Goal: Task Accomplishment & Management: Use online tool/utility

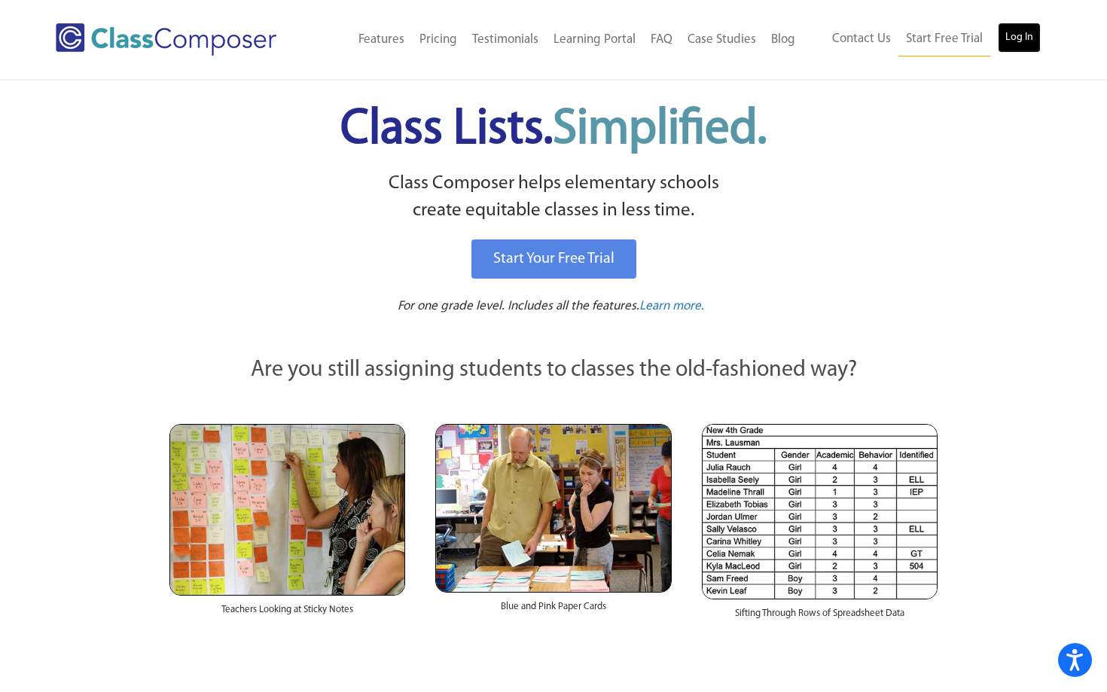
click at [1029, 38] on link "Log In" at bounding box center [1018, 38] width 43 height 30
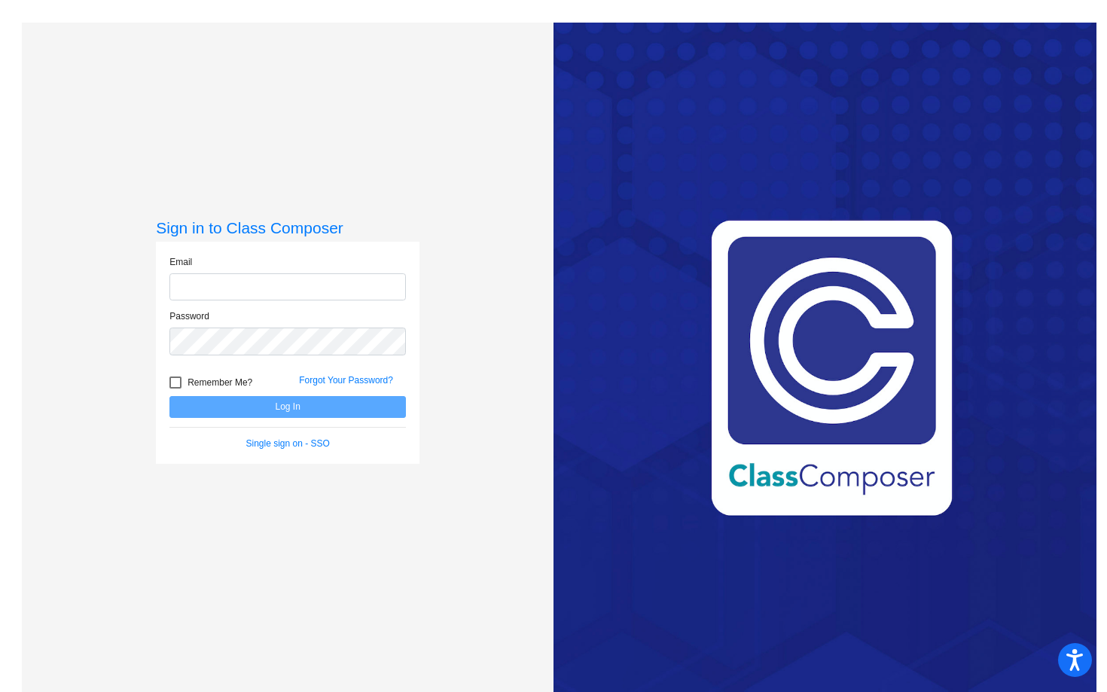
type input "kmustard@hershey.k12.pa.us"
click at [326, 396] on button "Log In" at bounding box center [287, 407] width 236 height 22
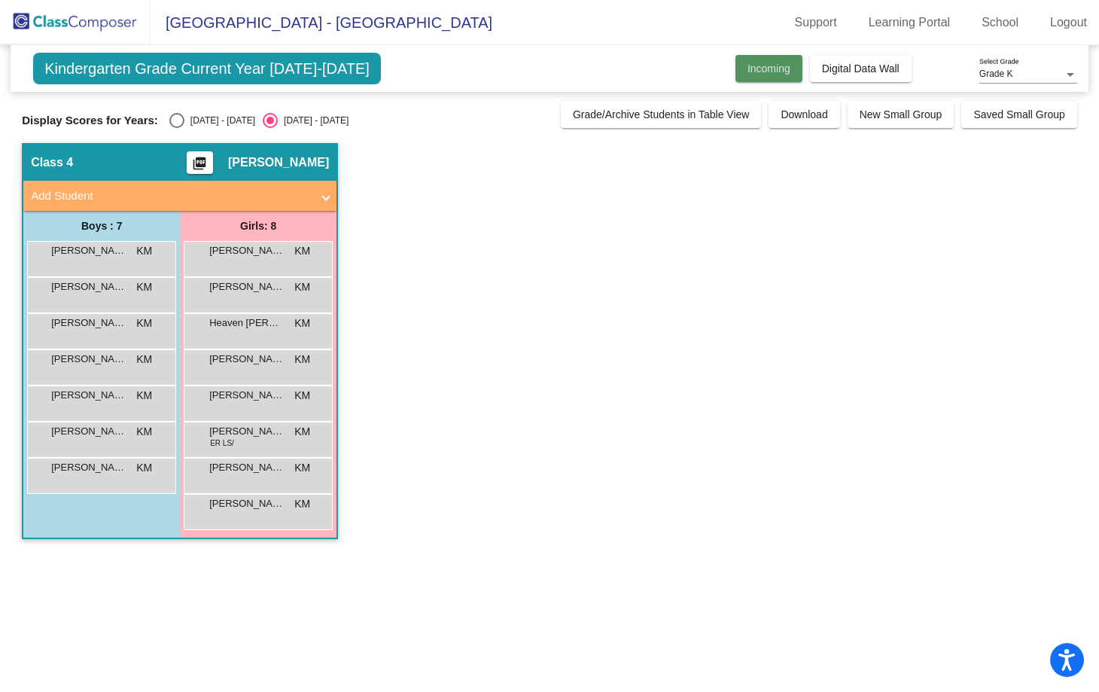
click at [766, 69] on span "Incoming" at bounding box center [769, 68] width 43 height 12
